Goal: Task Accomplishment & Management: Use online tool/utility

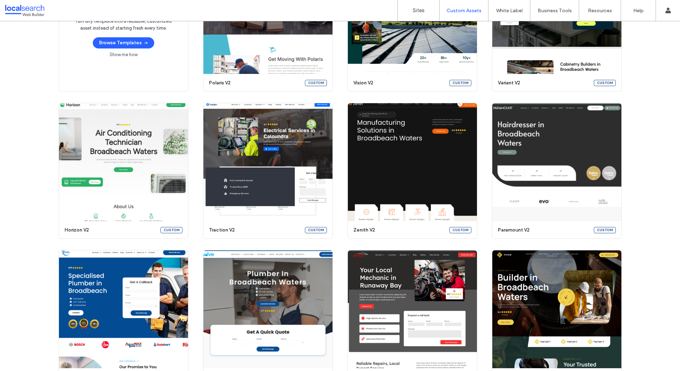
scroll to position [167, 0]
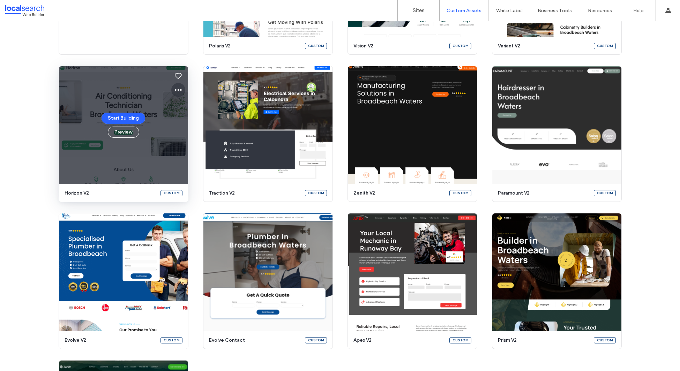
click at [178, 88] on icon at bounding box center [178, 90] width 8 height 8
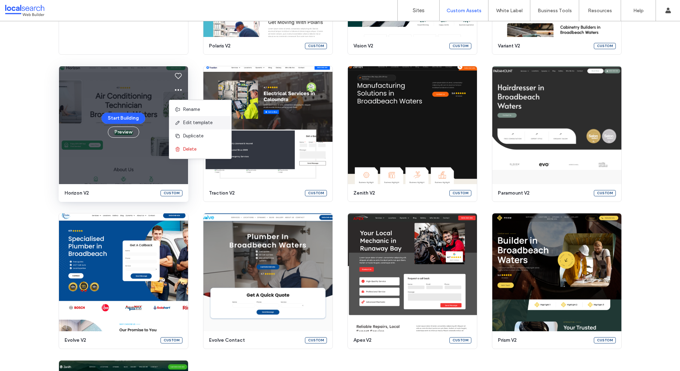
click at [184, 123] on span "Edit template" at bounding box center [197, 122] width 29 height 7
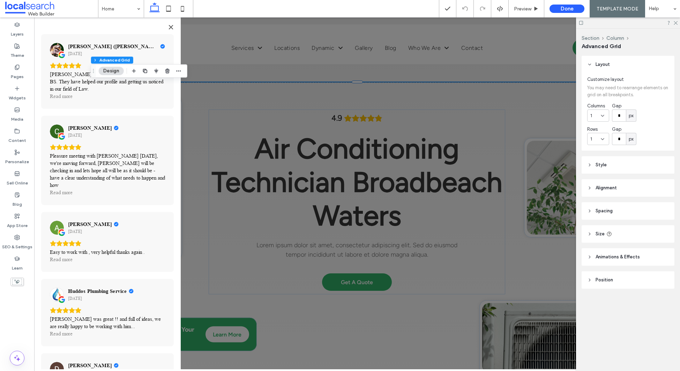
click at [171, 28] on icon "Close" at bounding box center [171, 27] width 6 height 6
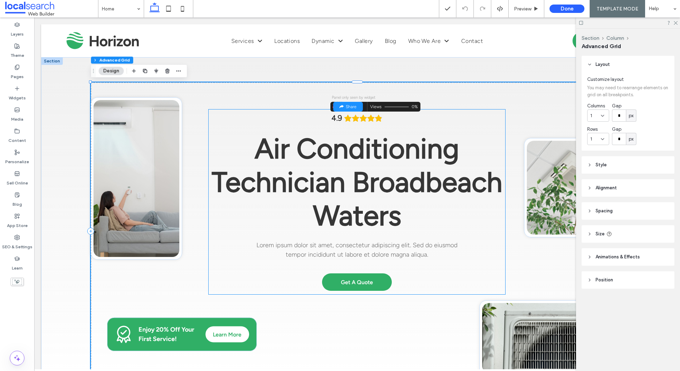
click at [344, 117] on icon "Rating: 4.9 out of 5" at bounding box center [348, 118] width 8 height 8
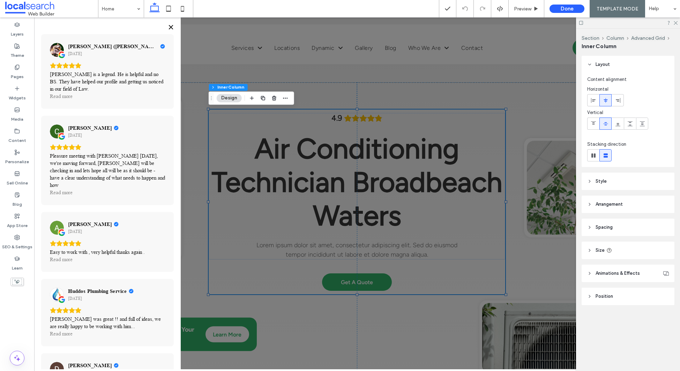
click at [170, 24] on button "Close" at bounding box center [170, 27] width 11 height 11
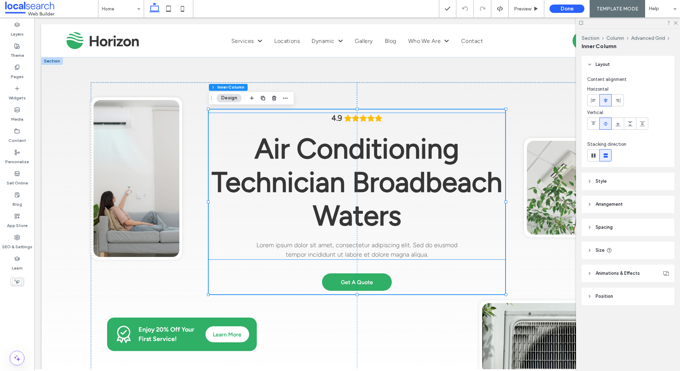
click at [304, 136] on span "Air Conditioning Technician Broadbeach Waters" at bounding box center [357, 182] width 290 height 100
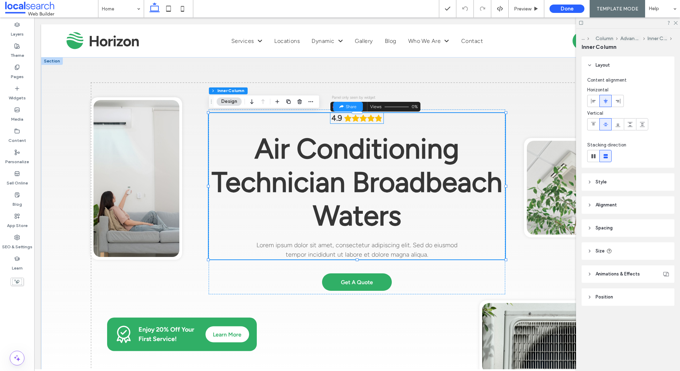
click at [345, 119] on icon "Rating: 4.9 out of 5" at bounding box center [347, 118] width 7 height 7
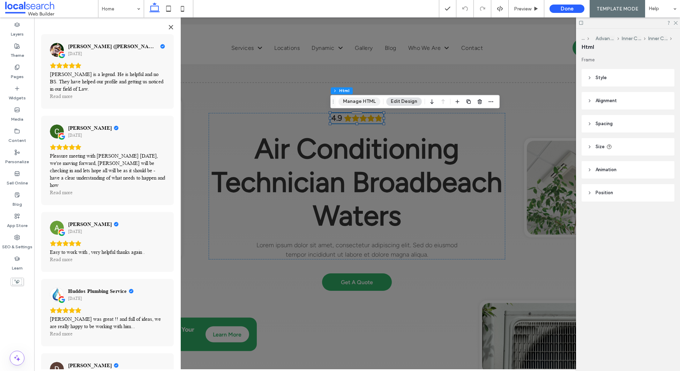
click at [361, 104] on button "Manage HTML" at bounding box center [359, 101] width 42 height 8
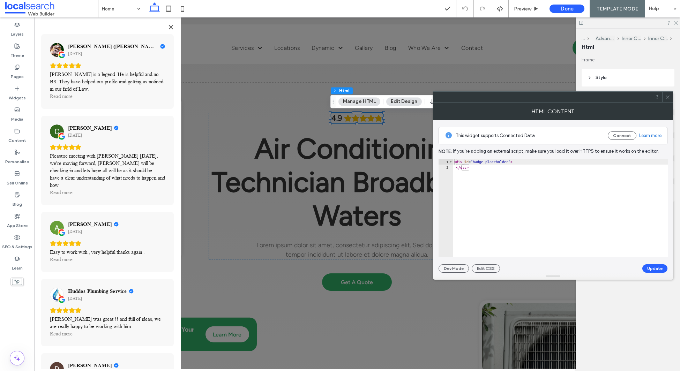
click at [669, 99] on icon at bounding box center [667, 97] width 5 height 5
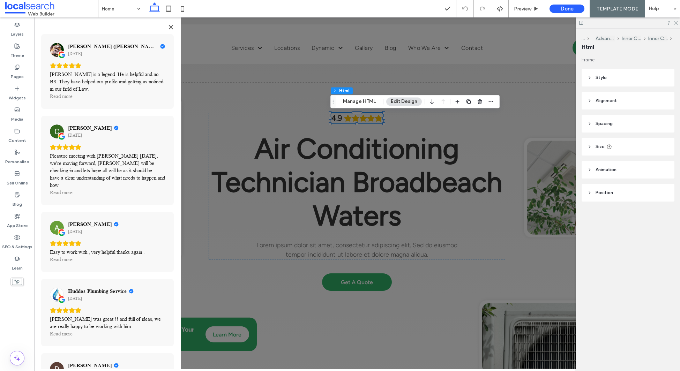
click at [167, 24] on button "Close" at bounding box center [170, 27] width 11 height 11
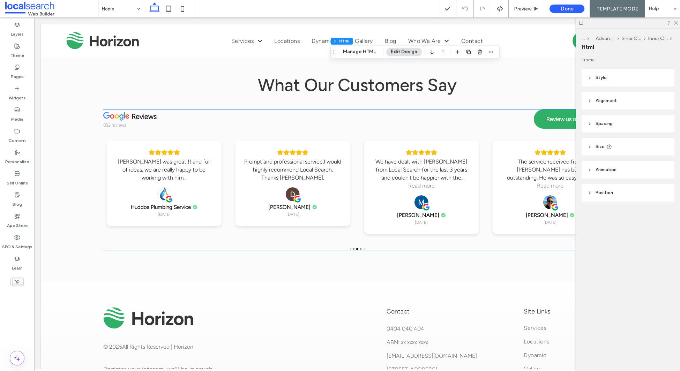
scroll to position [1430, 0]
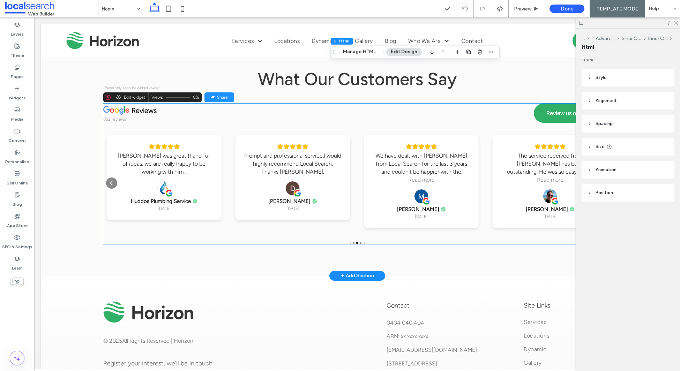
click at [167, 166] on div "[PERSON_NAME] was great !! and full of ideas, we are really happy to be working…" at bounding box center [163, 164] width 97 height 24
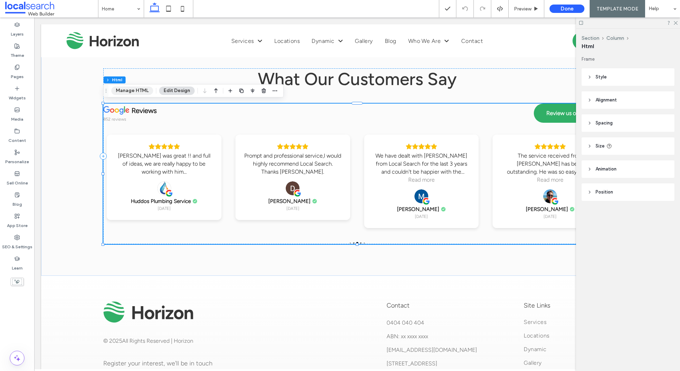
click at [130, 92] on button "Manage HTML" at bounding box center [132, 90] width 42 height 8
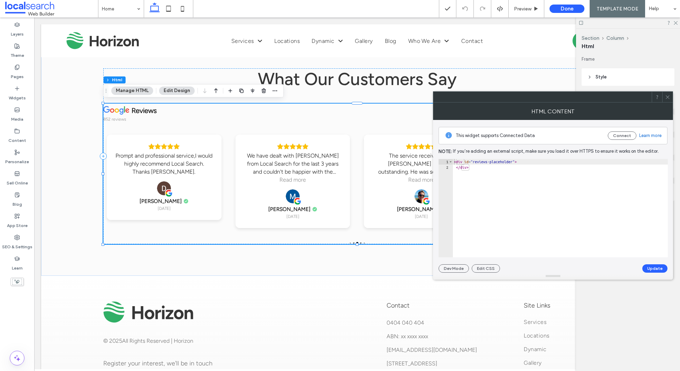
click at [667, 100] on span at bounding box center [667, 97] width 5 height 10
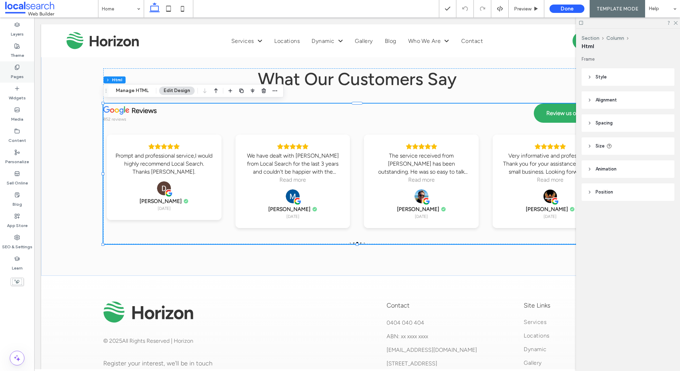
click at [21, 69] on div "Pages" at bounding box center [17, 71] width 34 height 21
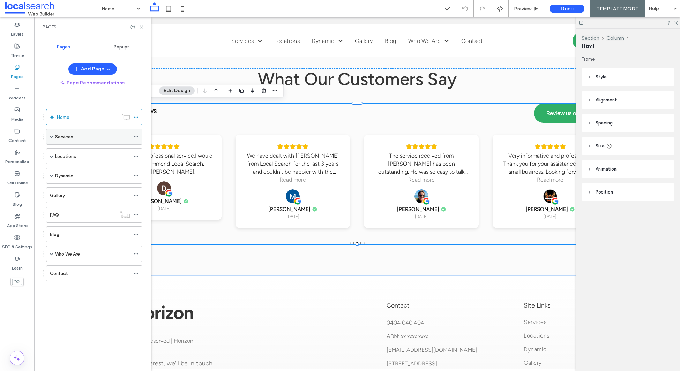
click at [52, 137] on span at bounding box center [51, 136] width 3 height 3
click at [76, 154] on label "Service 1" at bounding box center [71, 153] width 18 height 12
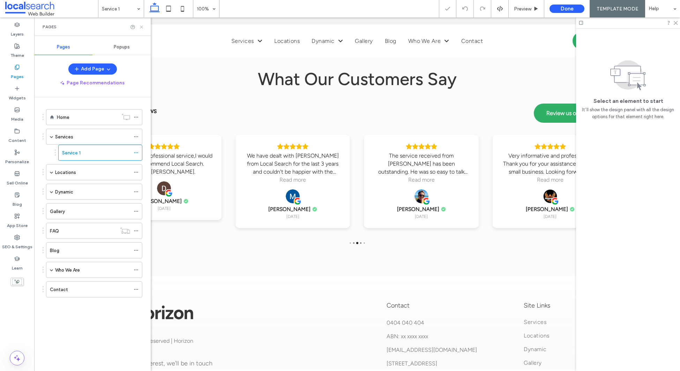
click at [143, 27] on icon at bounding box center [141, 26] width 5 height 5
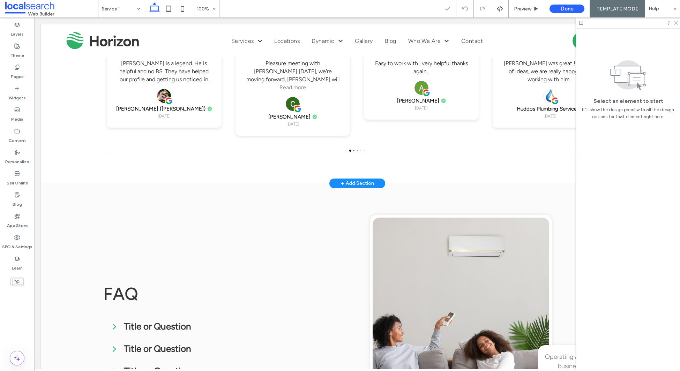
scroll to position [804, 0]
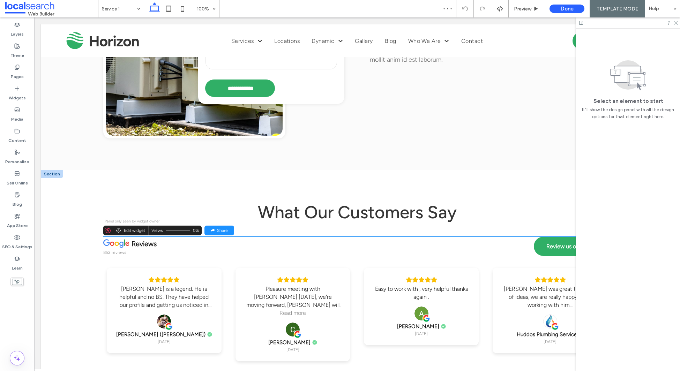
click at [201, 263] on div "reviews 852 reviews Review us on Google Kelly is a legend. He is helpful and no…" at bounding box center [356, 307] width 507 height 141
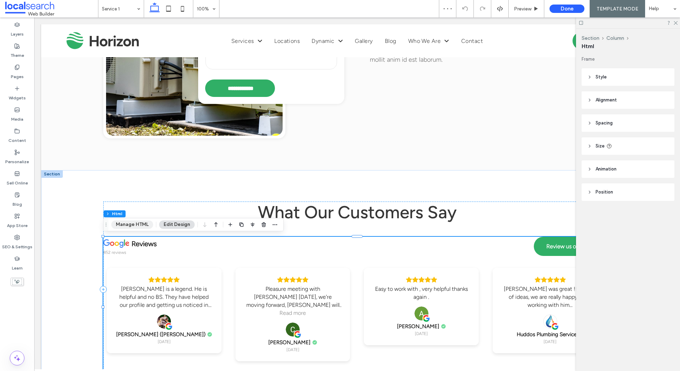
click at [127, 225] on button "Manage HTML" at bounding box center [132, 224] width 42 height 8
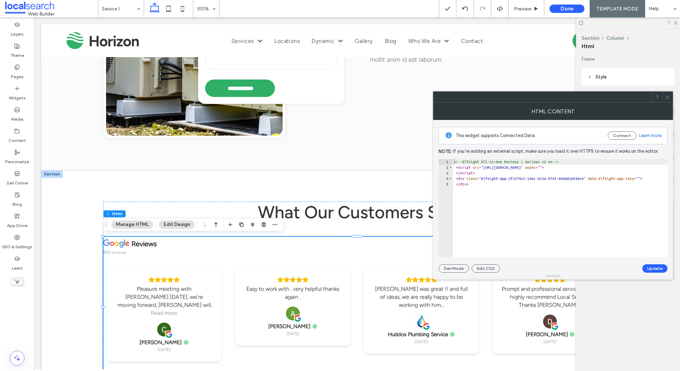
click at [665, 97] on icon at bounding box center [667, 97] width 5 height 5
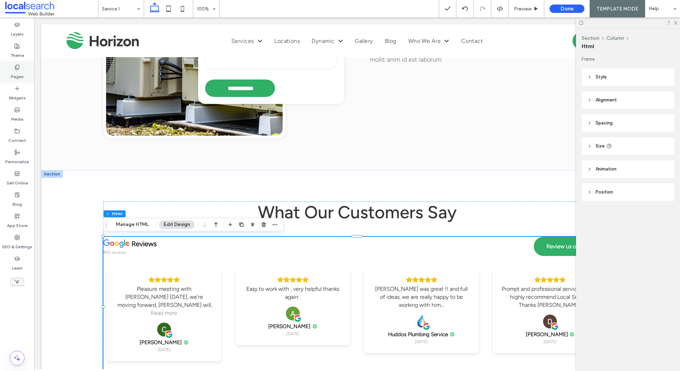
click at [18, 69] on icon at bounding box center [17, 68] width 6 height 6
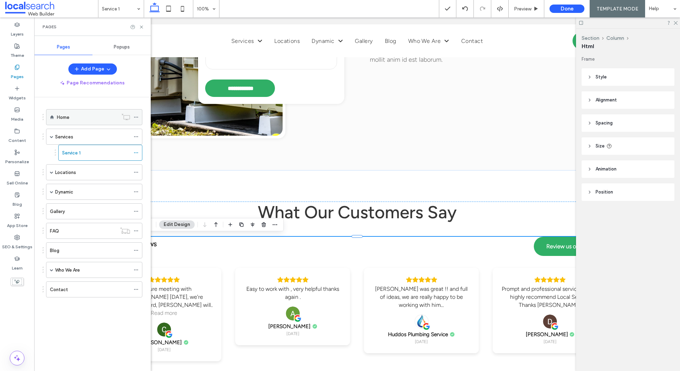
click at [82, 123] on div "Home" at bounding box center [87, 116] width 61 height 15
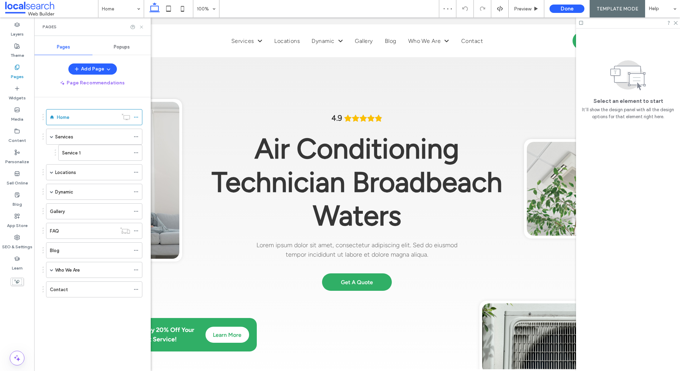
click at [141, 27] on icon at bounding box center [141, 26] width 5 height 5
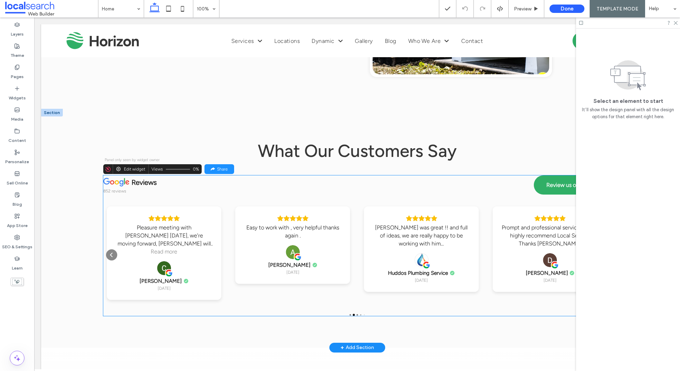
scroll to position [1362, 0]
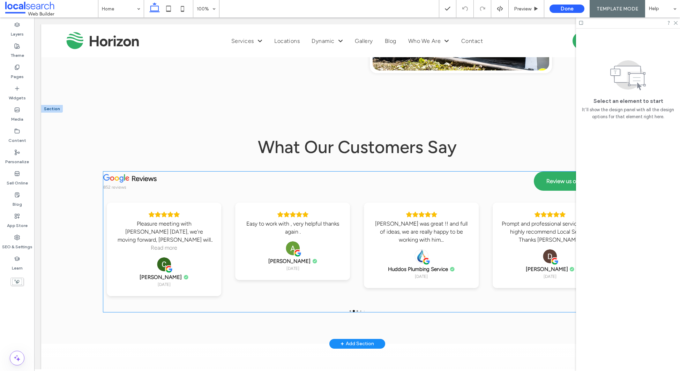
click at [168, 188] on div "reviews 852 reviews Review us on Google" at bounding box center [356, 182] width 507 height 21
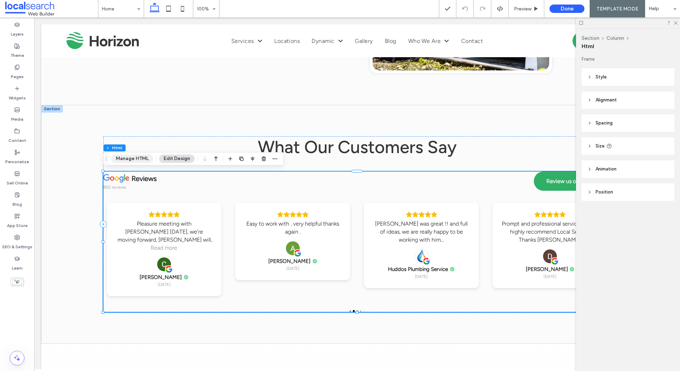
click at [120, 158] on button "Manage HTML" at bounding box center [132, 158] width 42 height 8
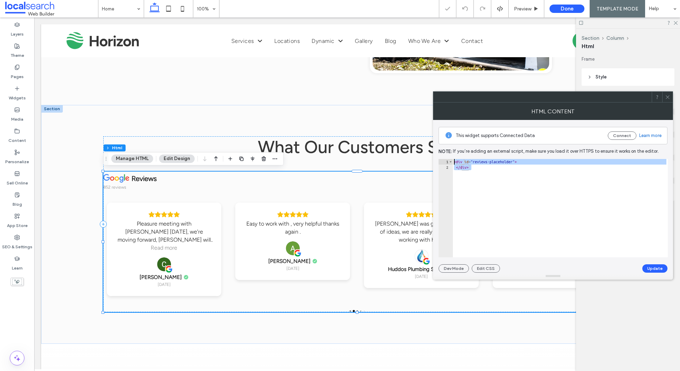
drag, startPoint x: 457, startPoint y: 162, endPoint x: 455, endPoint y: 174, distance: 11.7
click at [433, 155] on div "This widget supports Connected Data Connect Learn more Note: If you’re adding a…" at bounding box center [553, 196] width 240 height 153
type textarea "**********"
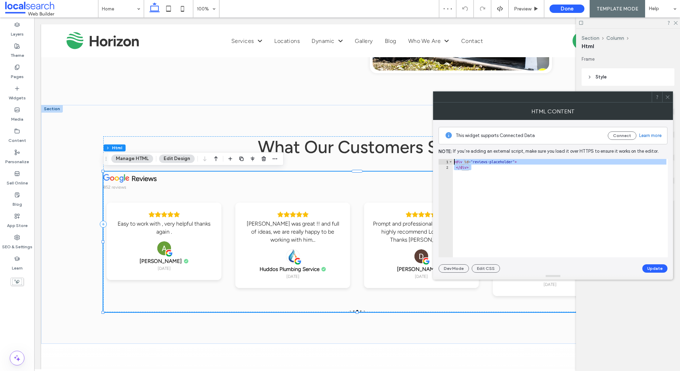
click at [668, 99] on icon at bounding box center [667, 97] width 5 height 5
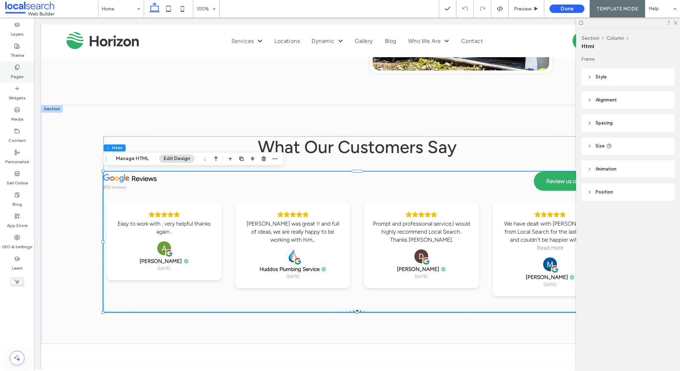
drag, startPoint x: 13, startPoint y: 74, endPoint x: 8, endPoint y: 74, distance: 5.2
click at [12, 74] on label "Pages" at bounding box center [17, 75] width 13 height 10
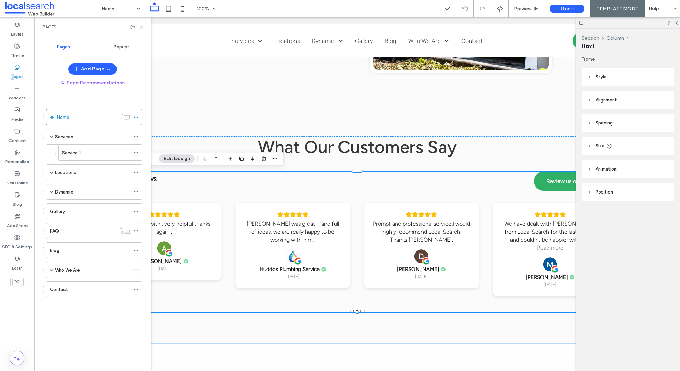
click at [80, 154] on label "Service 1" at bounding box center [71, 153] width 18 height 12
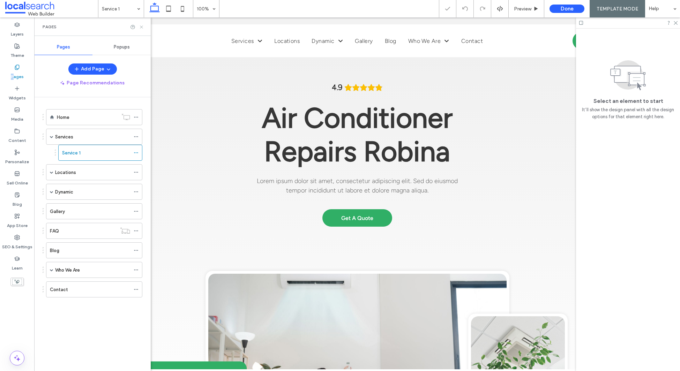
click at [140, 25] on icon at bounding box center [141, 26] width 5 height 5
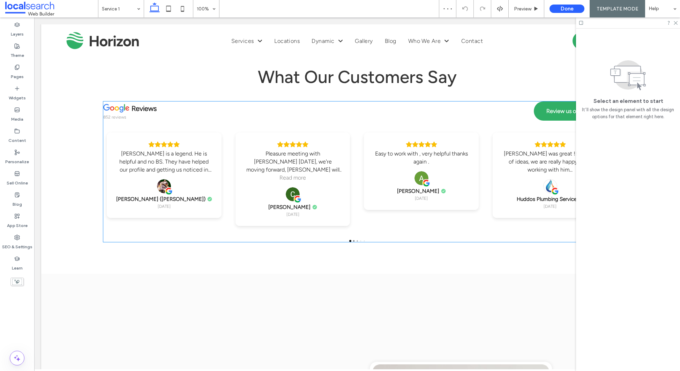
scroll to position [950, 0]
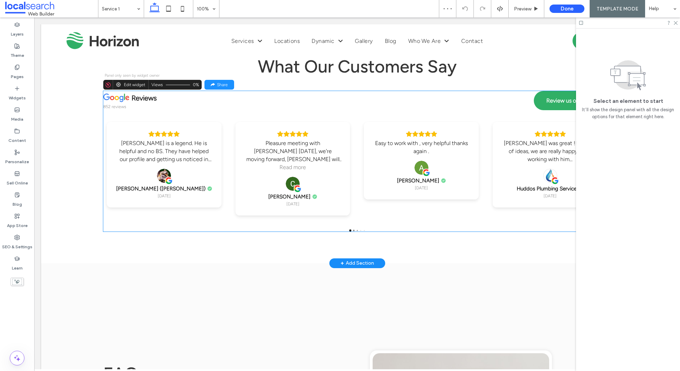
click at [199, 119] on div "Kelly is a legend. He is helpful and no BS. They have helped our profile and ge…" at bounding box center [164, 167] width 122 height 96
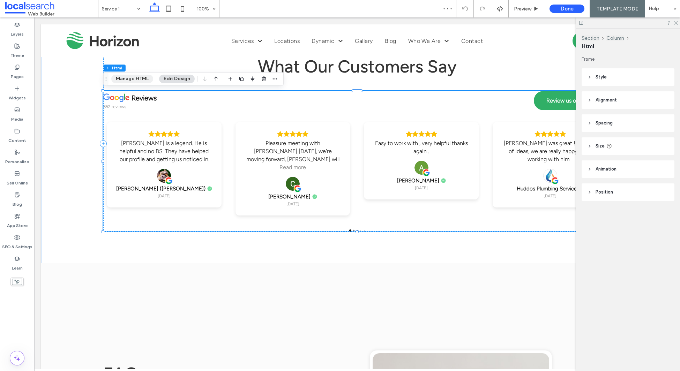
click at [136, 80] on button "Manage HTML" at bounding box center [132, 79] width 42 height 8
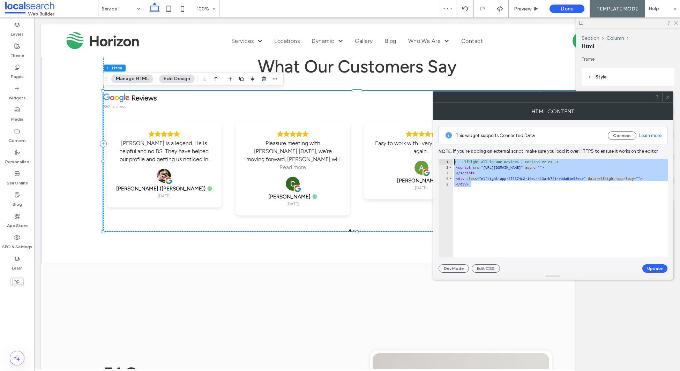
drag, startPoint x: 468, startPoint y: 175, endPoint x: 452, endPoint y: 160, distance: 22.2
click at [452, 160] on div "****** 1 2 3 4 5 <!-- Elfsight All-in-One Reviews | Horizon v2 ex --> < script …" at bounding box center [552, 208] width 229 height 98
type textarea "**********"
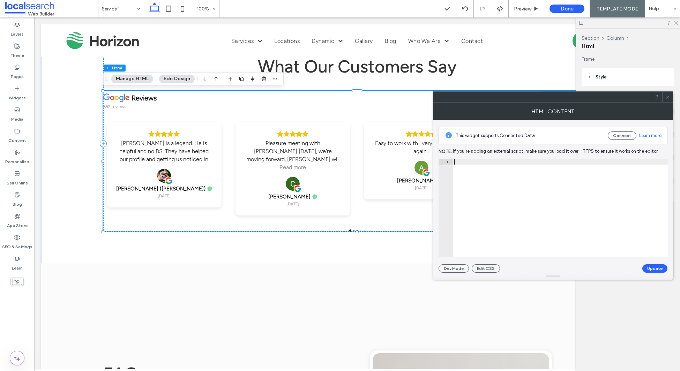
paste textarea "******"
type textarea "******"
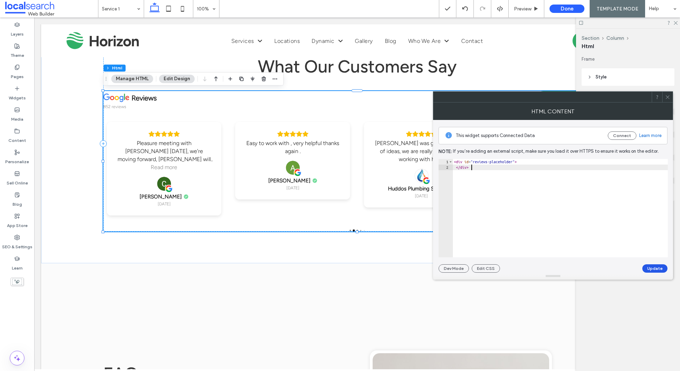
click at [659, 267] on button "Update" at bounding box center [654, 268] width 25 height 8
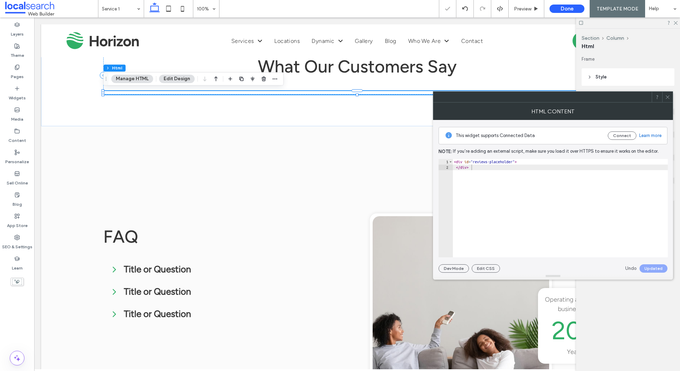
click at [667, 97] on use at bounding box center [666, 96] width 3 height 3
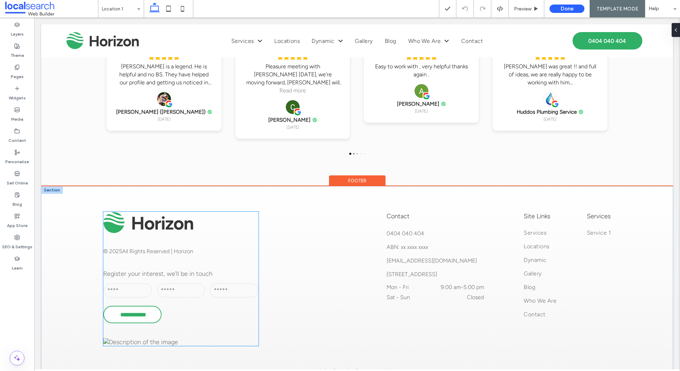
scroll to position [2355, 0]
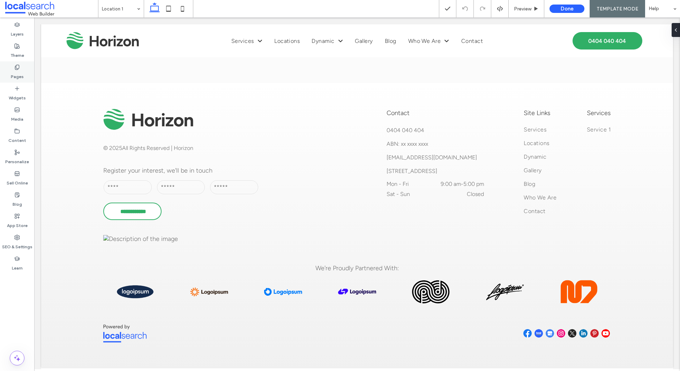
click at [10, 75] on div "Pages" at bounding box center [17, 71] width 34 height 21
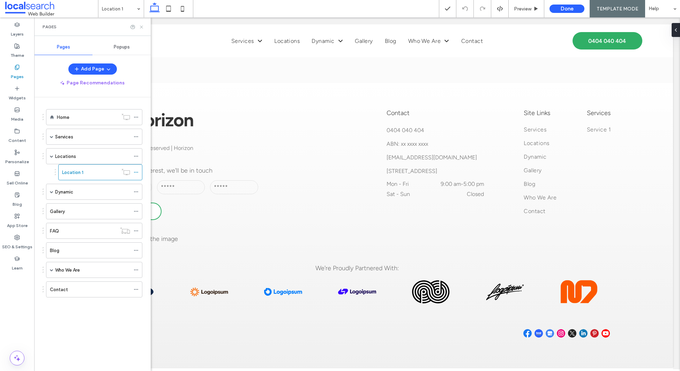
click at [139, 27] on icon at bounding box center [141, 26] width 5 height 5
